Goal: Task Accomplishment & Management: Use online tool/utility

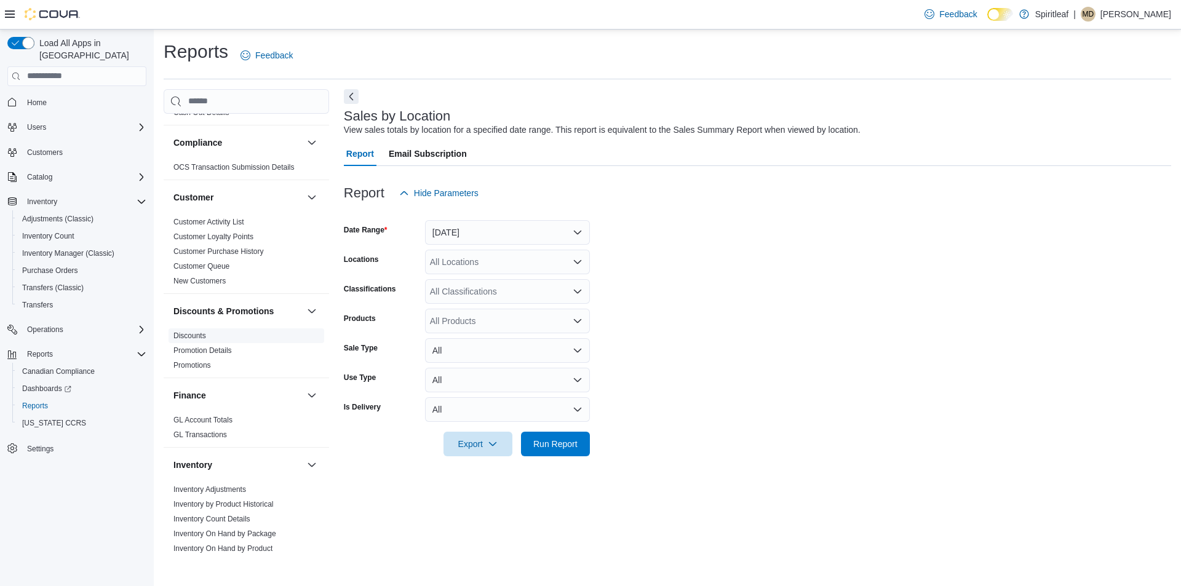
scroll to position [307, 0]
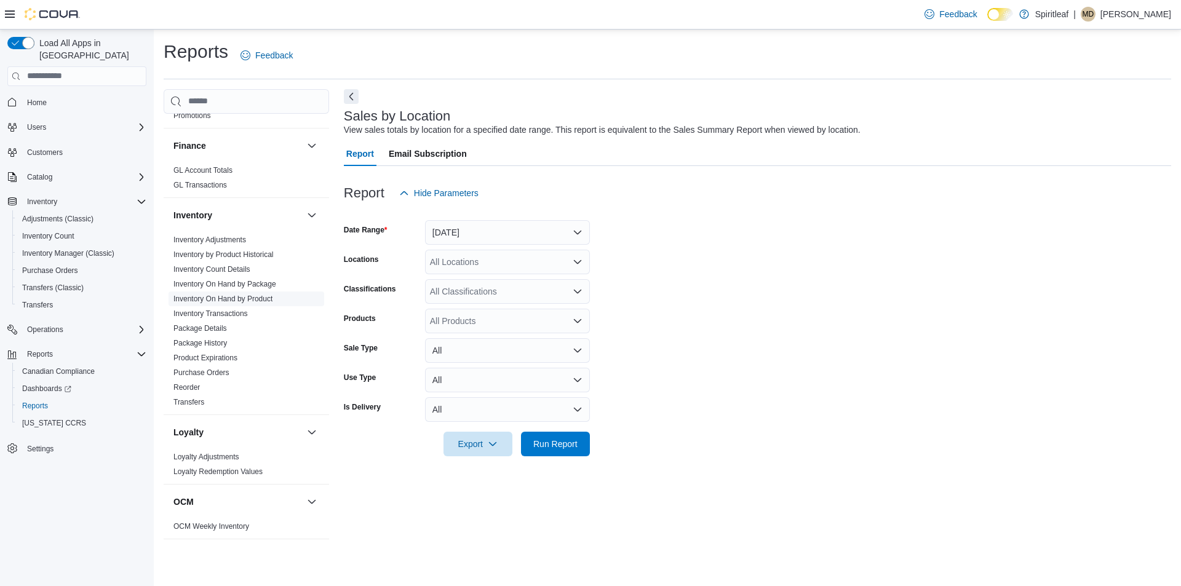
click at [253, 297] on link "Inventory On Hand by Product" at bounding box center [222, 299] width 99 height 9
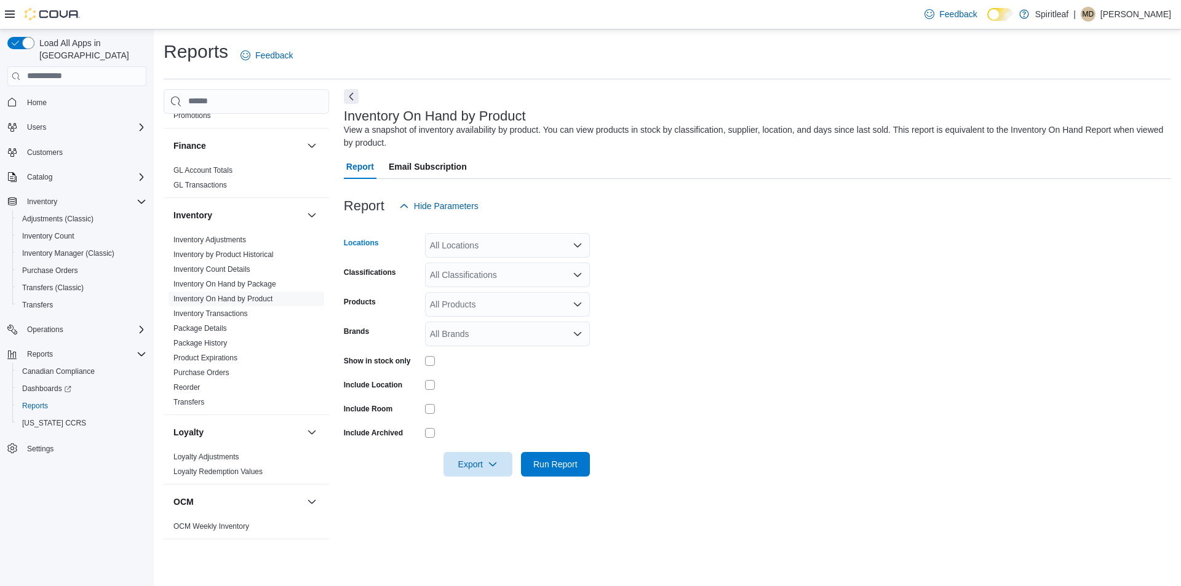
click at [501, 251] on div "All Locations" at bounding box center [507, 245] width 165 height 25
type input "***"
click at [566, 265] on span "503 - Spiritleaf Meadowlands Dr (Ottawa)" at bounding box center [561, 266] width 183 height 12
click at [691, 267] on form "Locations 503 - Spiritleaf Meadowlands Dr (Ottawa) Classifications All Classifi…" at bounding box center [757, 347] width 827 height 258
click at [488, 275] on div "All Classifications" at bounding box center [507, 275] width 165 height 25
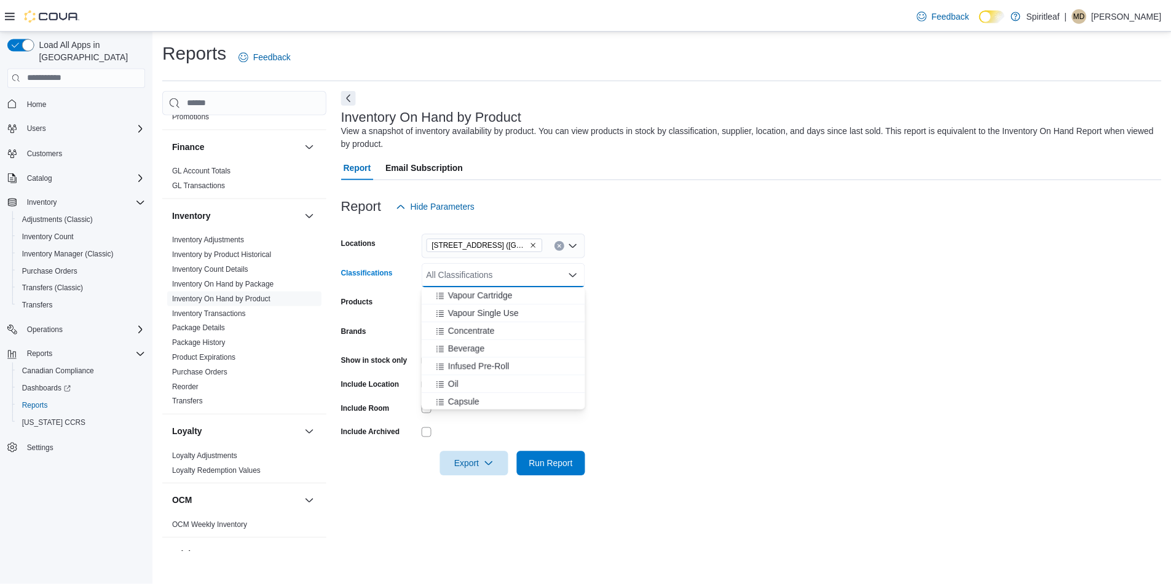
scroll to position [307, 0]
click at [488, 328] on span "Beverage" at bounding box center [469, 327] width 37 height 12
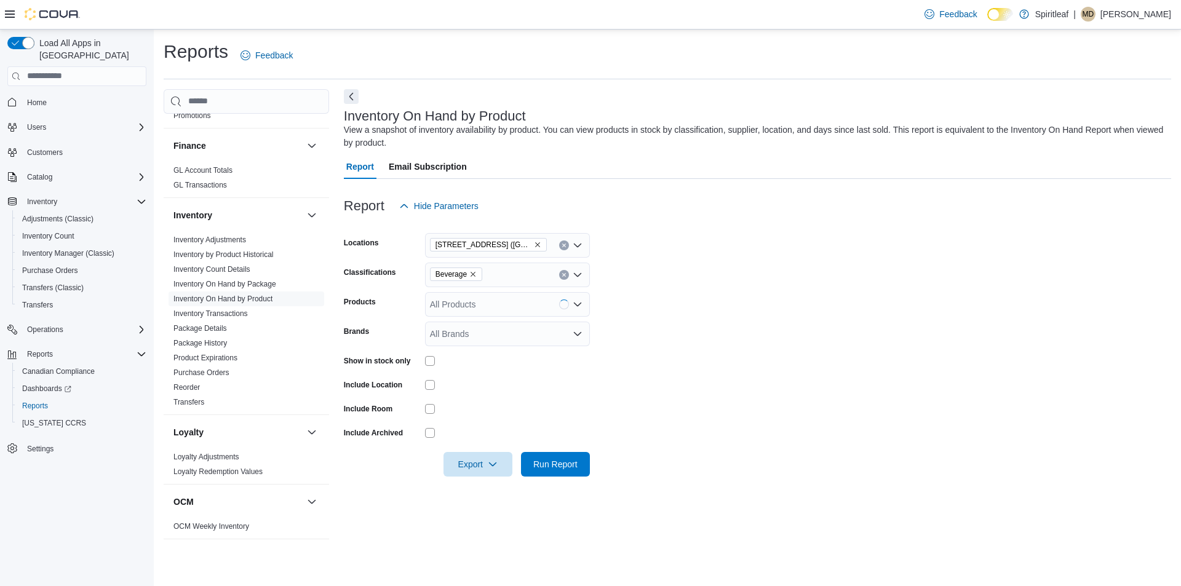
click at [652, 360] on form "Locations 503 - Spiritleaf Meadowlands Dr (Ottawa) Classifications Beverage Pro…" at bounding box center [757, 347] width 827 height 258
click at [485, 306] on div "All Products" at bounding box center [507, 304] width 165 height 25
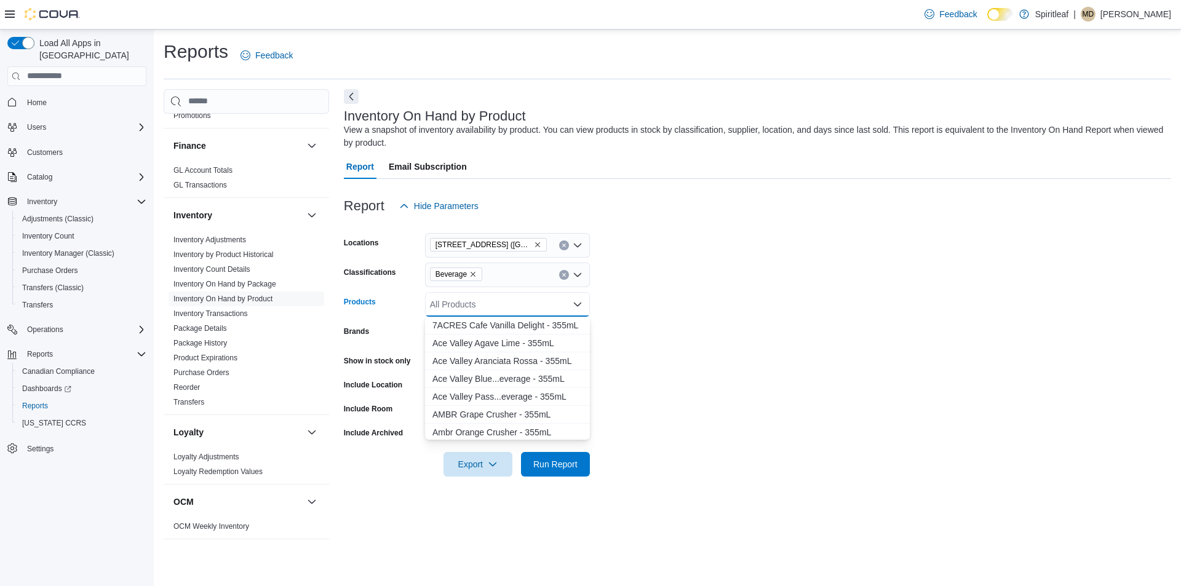
click at [689, 324] on form "Locations 503 - Spiritleaf Meadowlands Dr (Ottawa) Classifications Beverage Pro…" at bounding box center [757, 347] width 827 height 258
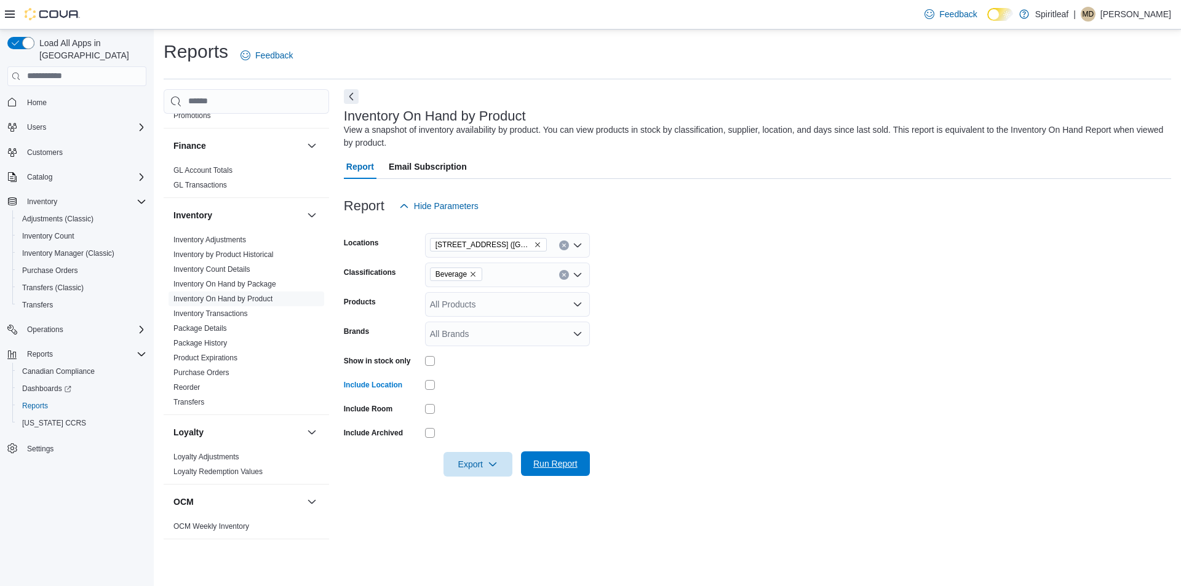
click at [547, 465] on span "Run Report" at bounding box center [555, 463] width 44 height 12
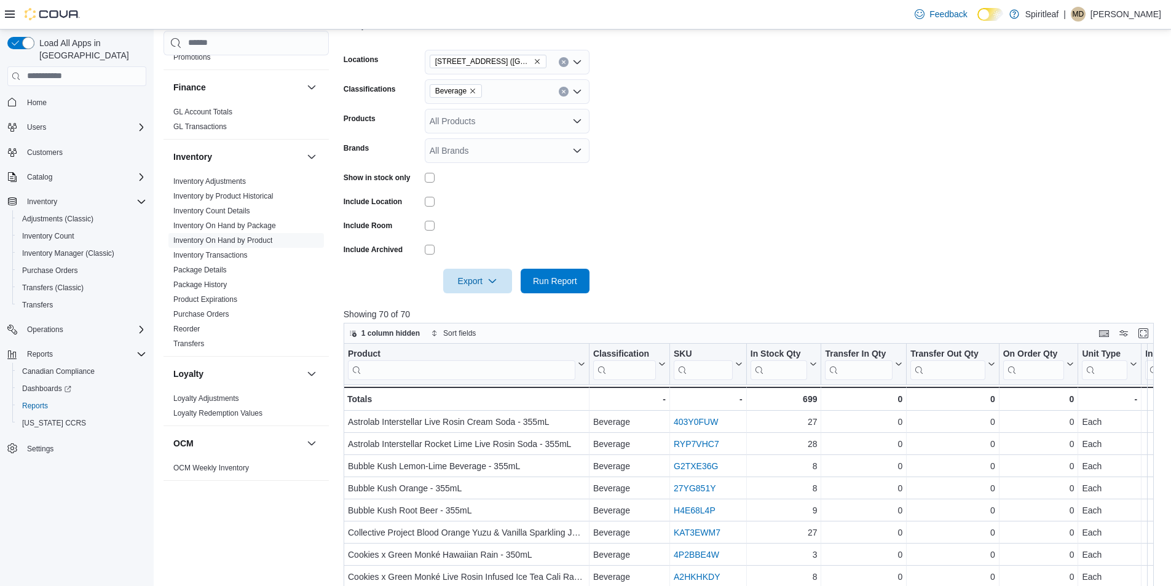
scroll to position [184, 0]
click at [501, 275] on span "Export" at bounding box center [478, 279] width 54 height 25
click at [504, 312] on button "Export to Excel" at bounding box center [480, 304] width 70 height 25
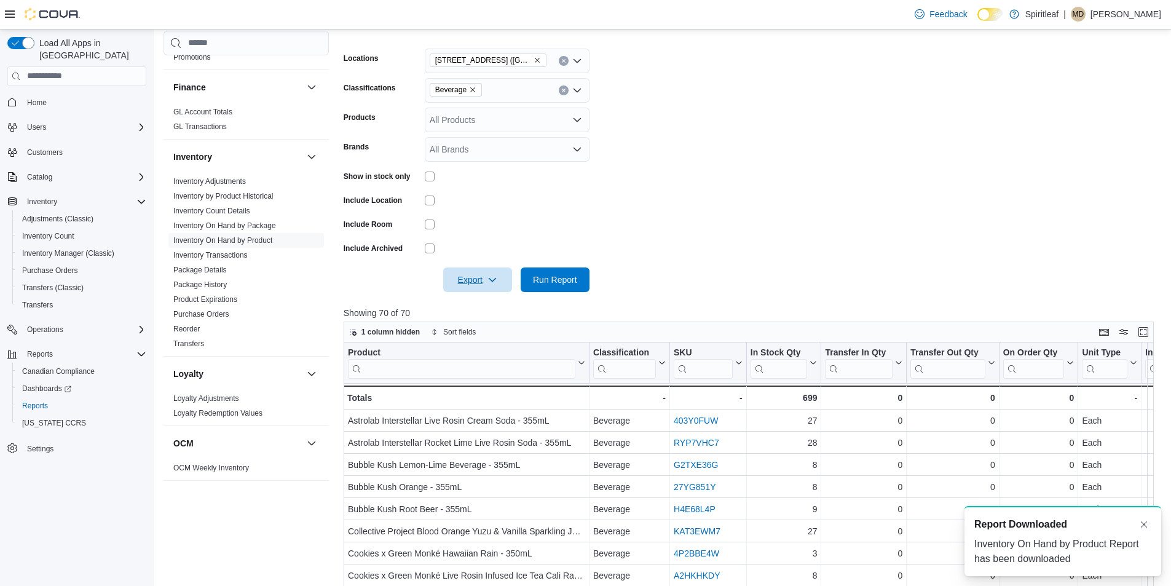
scroll to position [0, 0]
